Goal: Obtain resource: Download file/media

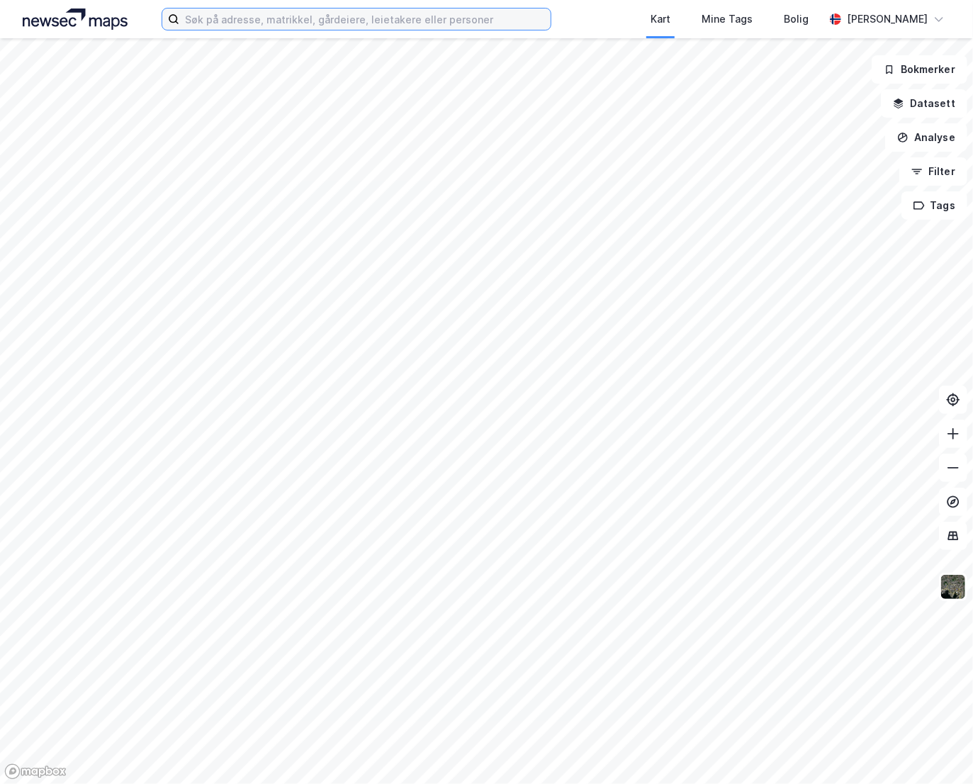
click at [414, 16] on input at bounding box center [364, 19] width 371 height 21
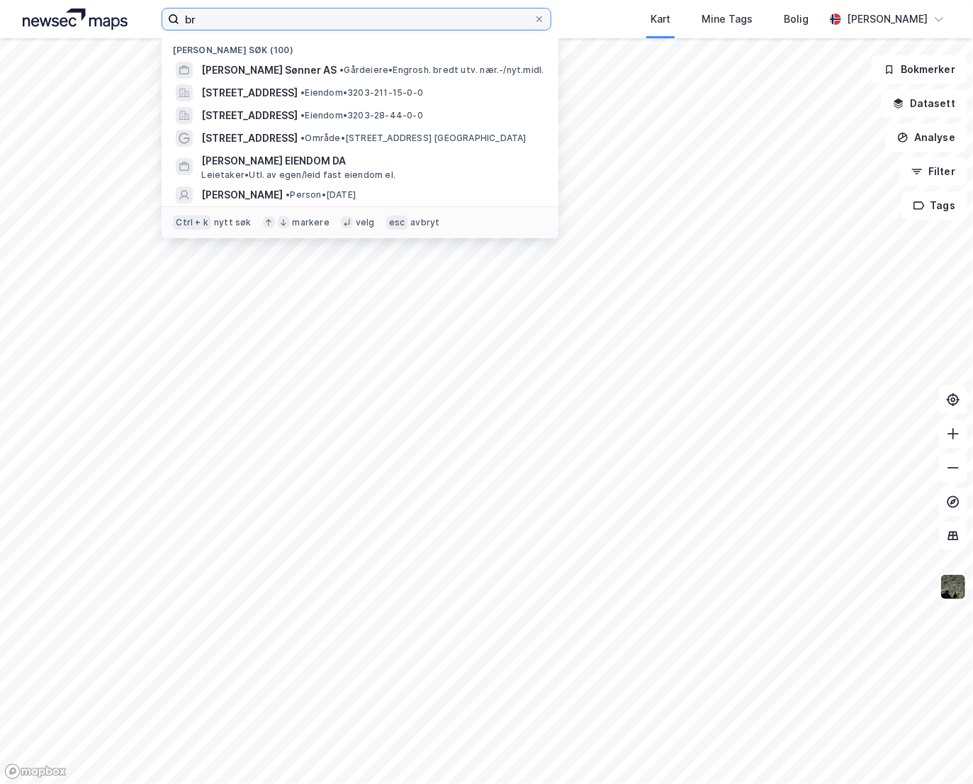
type input "b"
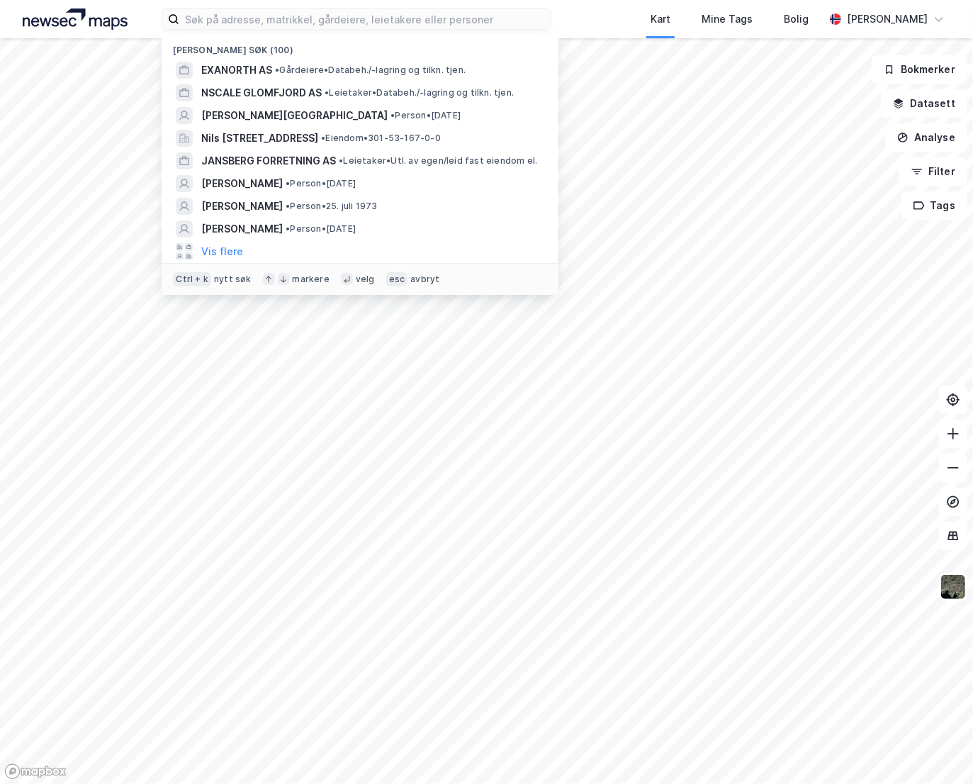
click at [405, 65] on span "• Gårdeiere • Databeh./-lagring og tilkn. tjen." at bounding box center [370, 69] width 191 height 11
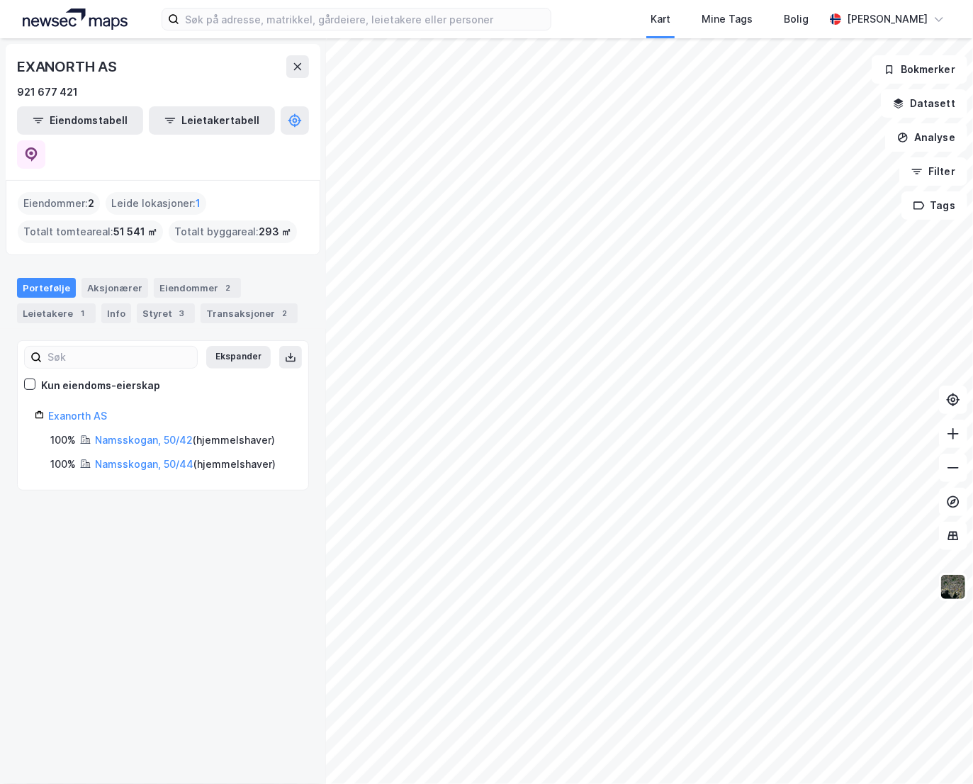
click at [167, 434] on link "Namsskogan, 50/42" at bounding box center [144, 440] width 98 height 12
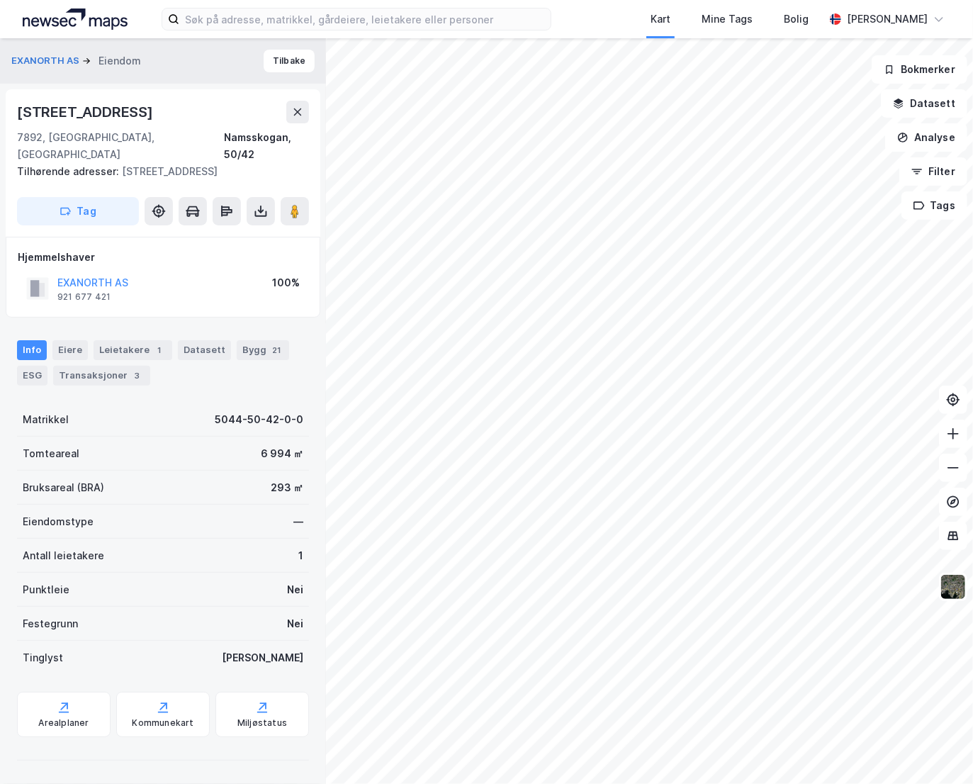
click at [254, 208] on icon at bounding box center [261, 211] width 14 height 14
click at [236, 247] on div "Last ned grunnbok" at bounding box center [199, 239] width 151 height 23
drag, startPoint x: 211, startPoint y: 499, endPoint x: 293, endPoint y: 427, distance: 109.0
click at [211, 499] on div "Bruksareal (BRA) 293 ㎡" at bounding box center [163, 488] width 292 height 34
